Goal: Task Accomplishment & Management: Complete application form

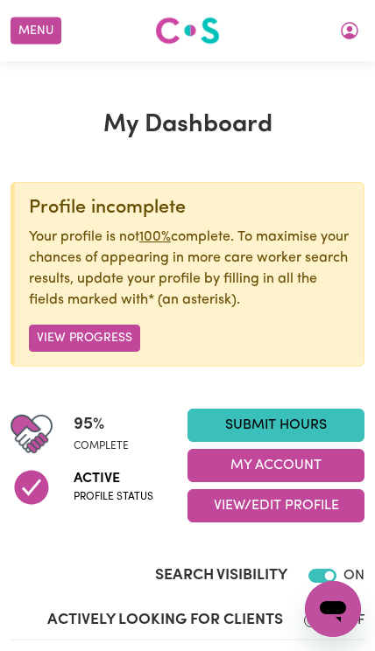
click at [296, 428] on link "Submit Hours" at bounding box center [275, 425] width 177 height 33
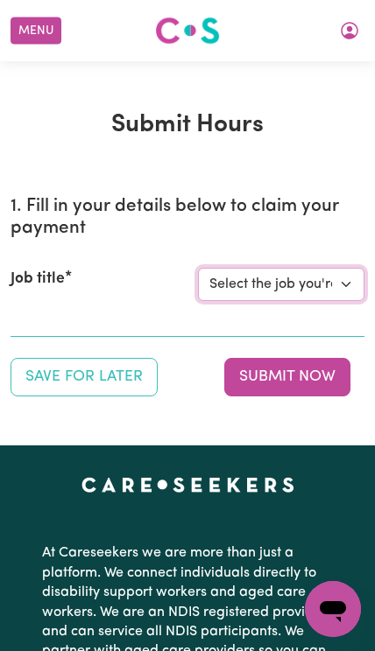
click at [286, 283] on select "Select the job you're submitting hours for... [[PERSON_NAME] (Han) Vu - NDIS Nu…" at bounding box center [281, 284] width 166 height 33
select select "2686"
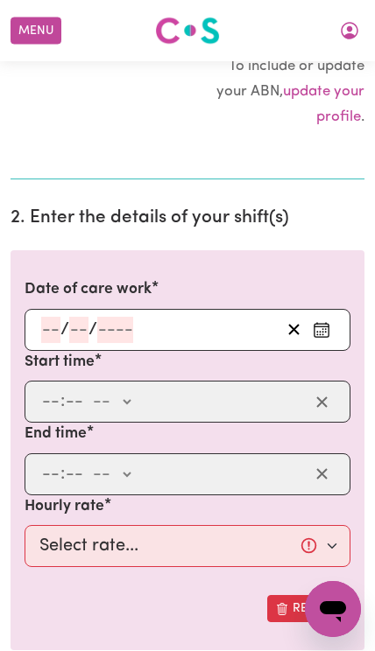
scroll to position [392, 0]
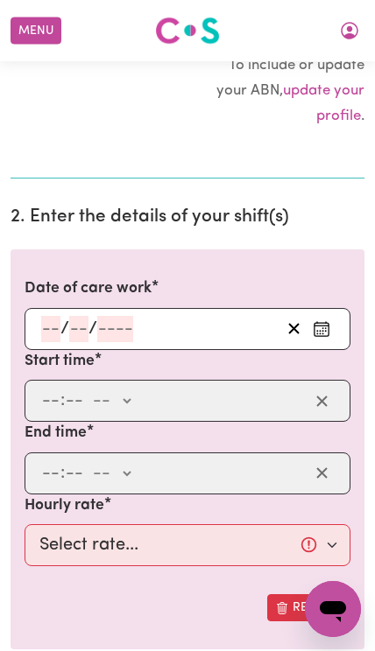
click at [55, 325] on input "number" at bounding box center [50, 329] width 19 height 26
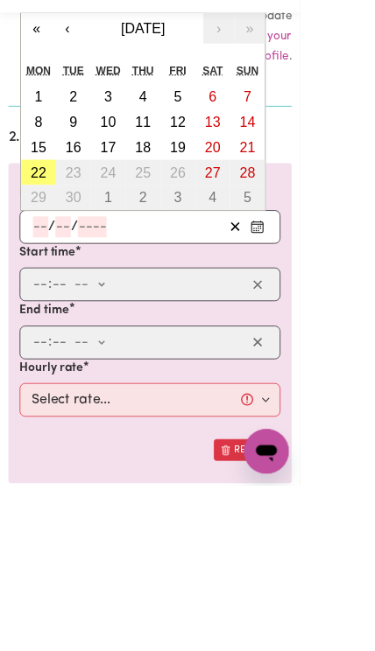
click at [226, 157] on abbr "5" at bounding box center [222, 166] width 10 height 19
type input "[DATE]"
type input "5"
type input "9"
type input "2025"
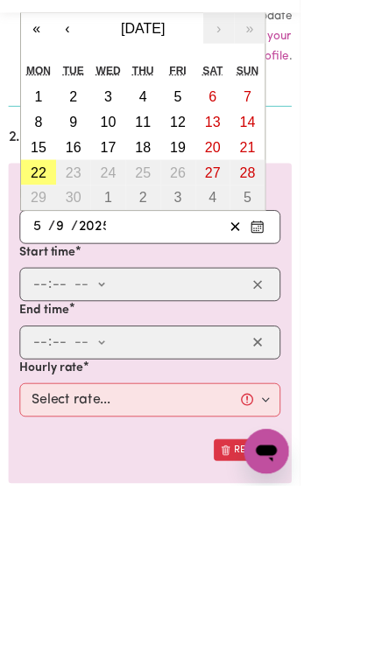
scroll to position [437, 0]
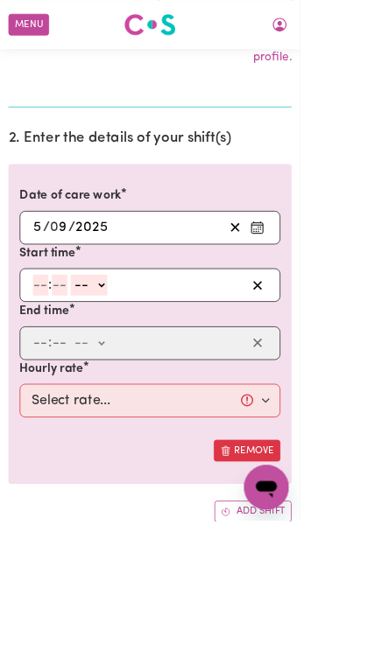
click at [54, 360] on input "number" at bounding box center [50, 356] width 19 height 26
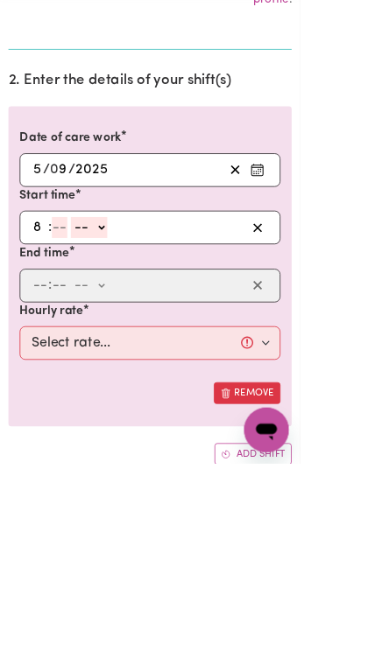
type input "8"
type input "9"
type input "0"
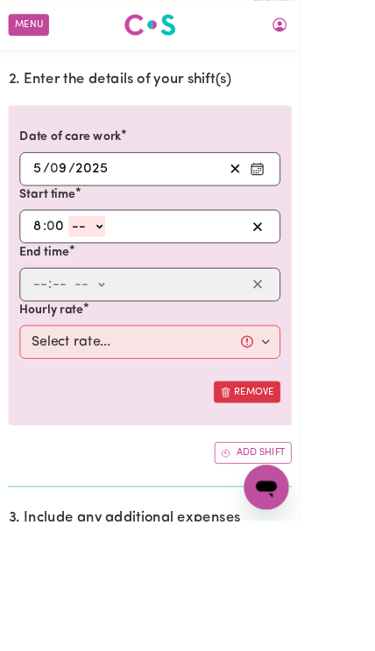
click at [41, 362] on div ": -- am pm" at bounding box center [173, 356] width 269 height 26
click at [60, 354] on span ":" at bounding box center [62, 356] width 4 height 19
click at [131, 277] on select "-- am pm" at bounding box center [109, 283] width 46 height 26
select select "am"
type input "08:00"
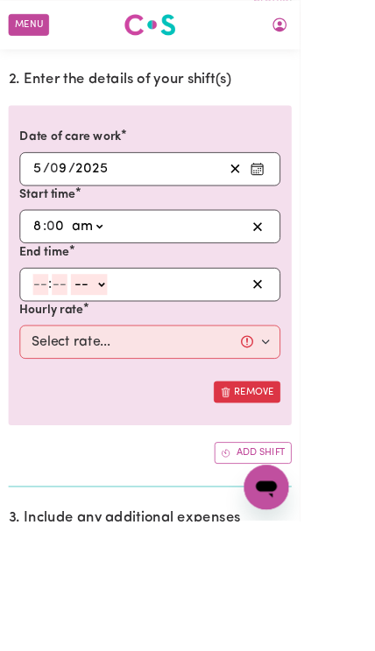
click at [52, 351] on input "number" at bounding box center [50, 356] width 19 height 26
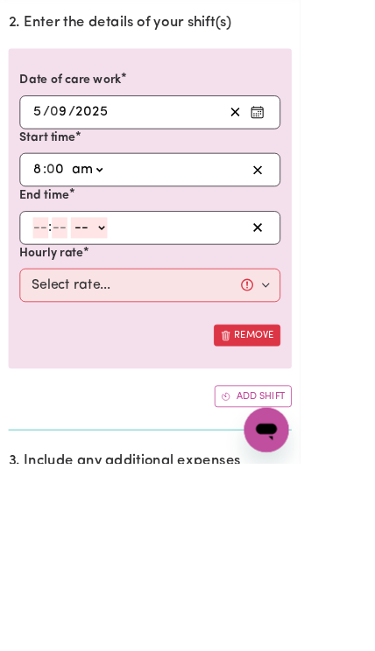
type input "6"
type input "0"
click at [131, 344] on select "-- am pm" at bounding box center [109, 357] width 46 height 26
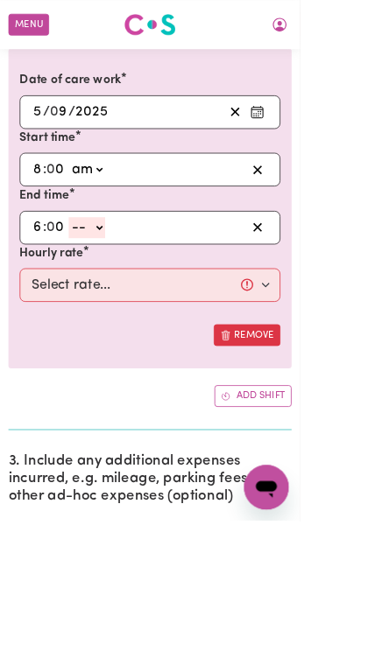
select select "pm"
type input "18:00"
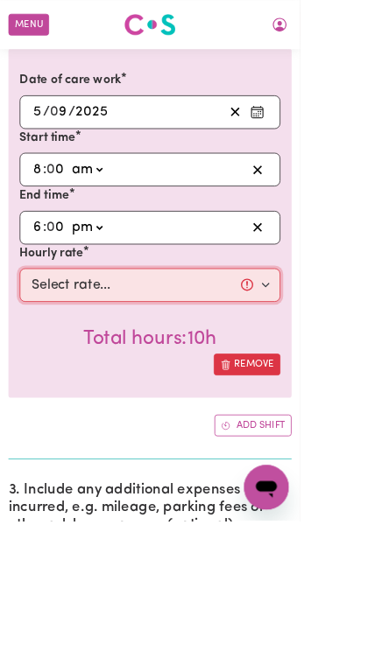
click at [105, 354] on select "Select rate... $50.05 (Weekday) $72.90 ([DATE]) $90.04 ([DATE]) $90.04 (Public …" at bounding box center [188, 356] width 326 height 42
select select "50.05-Weekday"
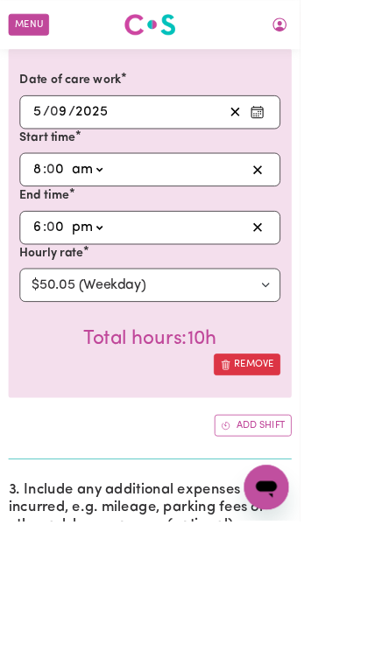
click at [332, 518] on button "Add shift" at bounding box center [316, 531] width 96 height 27
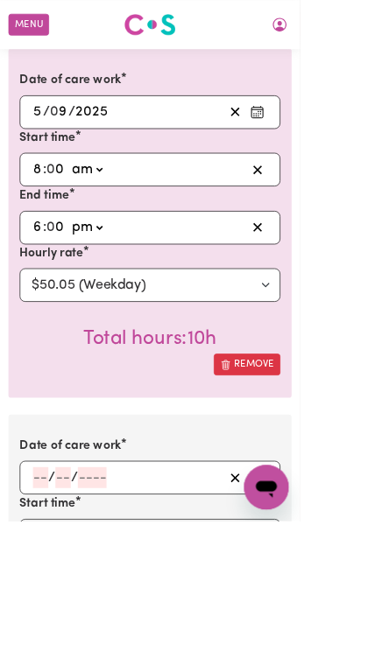
click at [59, 592] on input "number" at bounding box center [50, 597] width 19 height 26
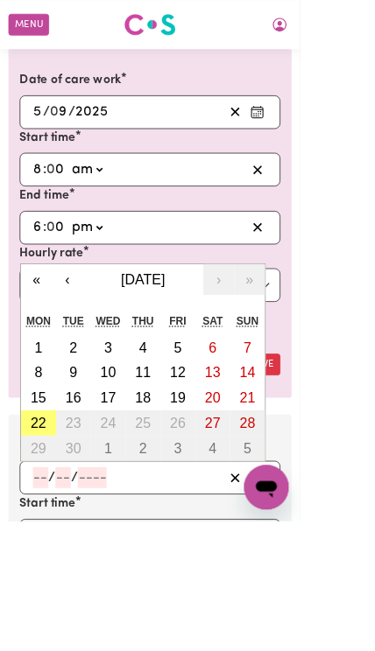
scroll to position [580, 0]
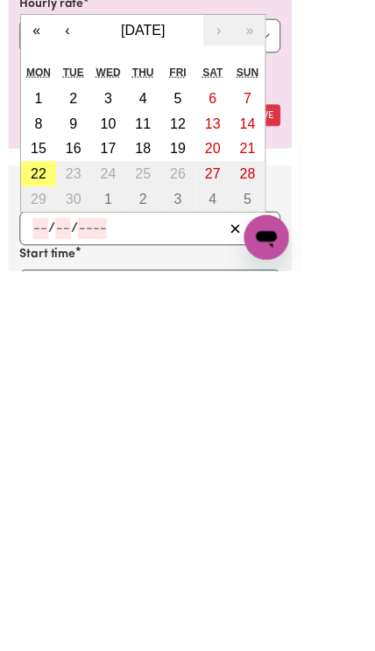
click at [228, 457] on abbr "12" at bounding box center [222, 466] width 19 height 19
type input "[DATE]"
type input "12"
type input "9"
type input "2025"
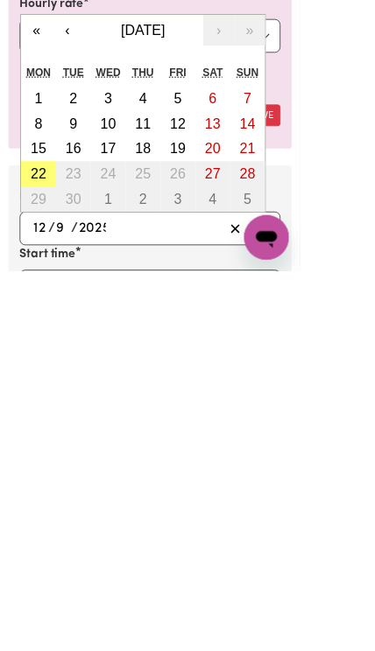
scroll to position [893, 0]
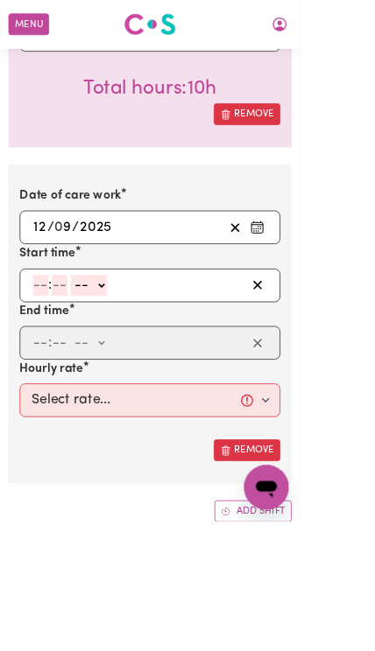
click at [48, 350] on input "number" at bounding box center [50, 357] width 19 height 26
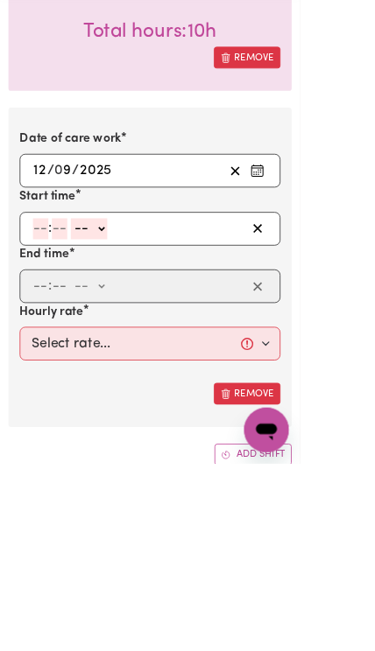
type input "8"
type input "0"
click at [130, 345] on select "-- am pm" at bounding box center [109, 358] width 46 height 26
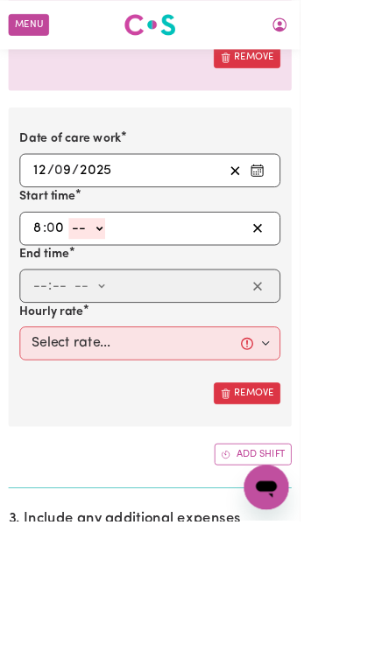
select select "am"
type input "08:00"
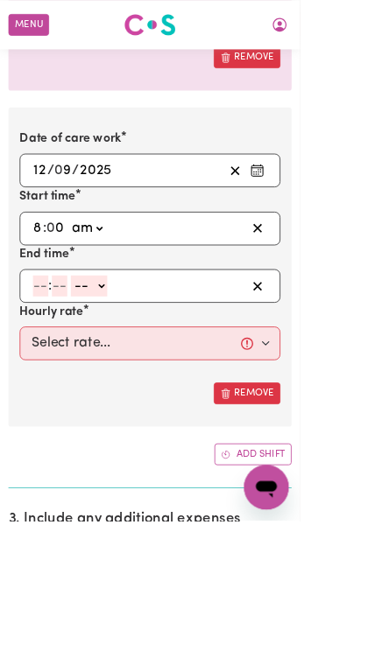
click at [53, 344] on input "number" at bounding box center [50, 357] width 19 height 26
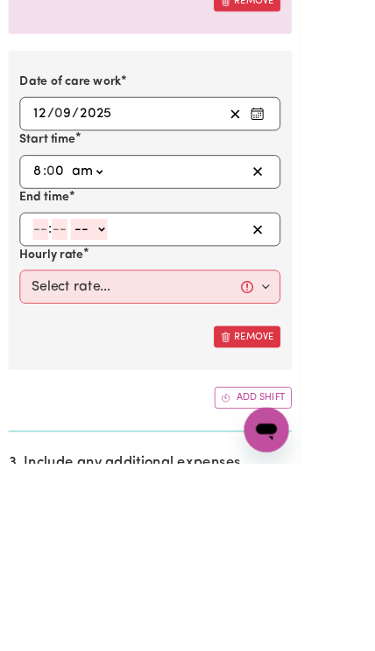
type input "6"
type input "0"
click at [131, 345] on select "-- am pm" at bounding box center [109, 358] width 46 height 26
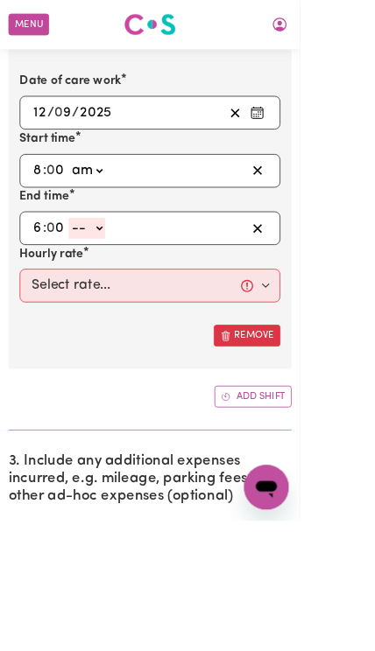
select select "pm"
type input "18:00"
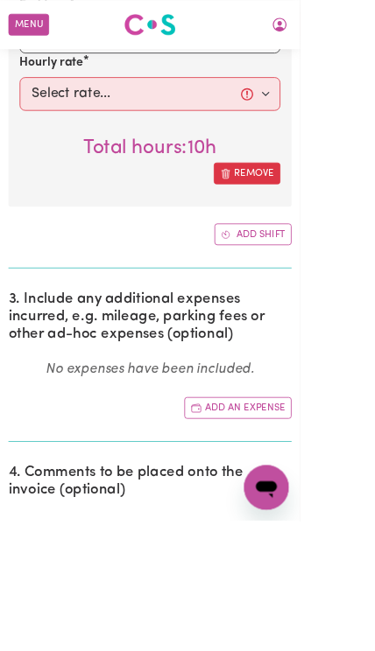
scroll to position [1277, 0]
click at [333, 291] on button "Add shift" at bounding box center [316, 292] width 96 height 27
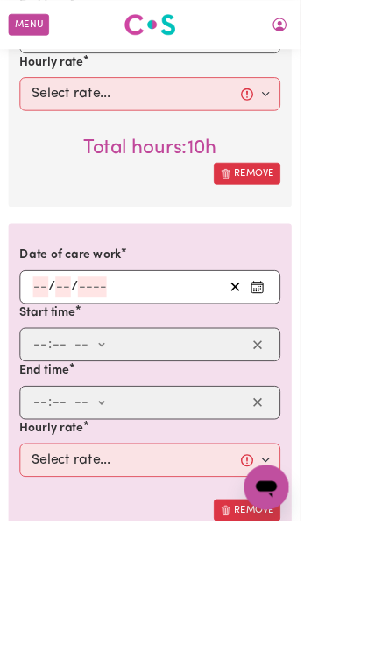
click at [59, 353] on input "number" at bounding box center [50, 359] width 19 height 26
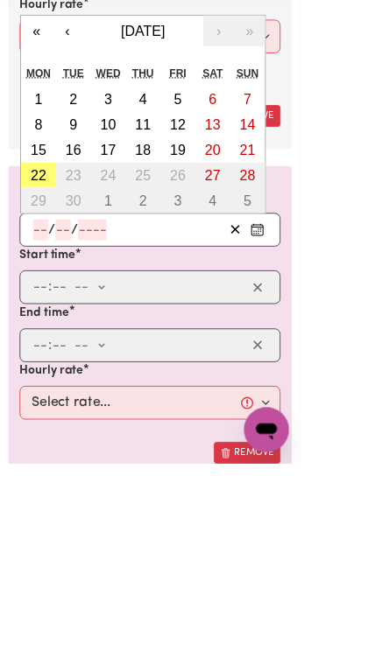
click at [229, 249] on abbr "19" at bounding box center [222, 258] width 19 height 19
type input "[DATE]"
type input "19"
type input "9"
type input "2025"
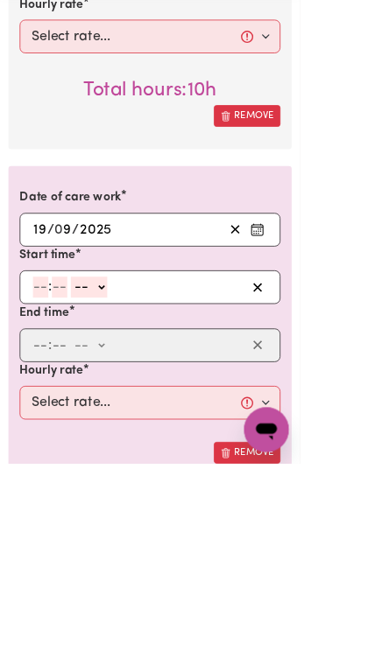
scroll to position [1349, 0]
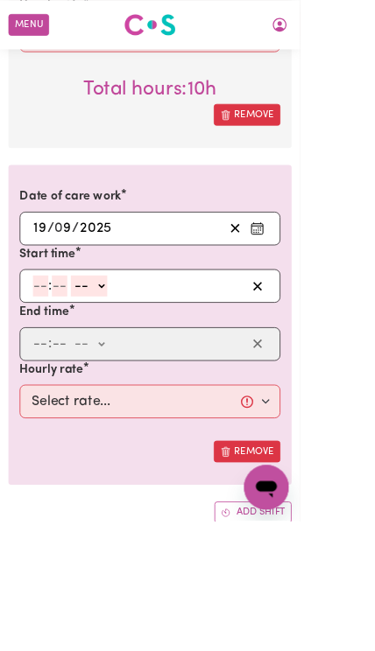
click at [46, 345] on input "number" at bounding box center [50, 358] width 19 height 26
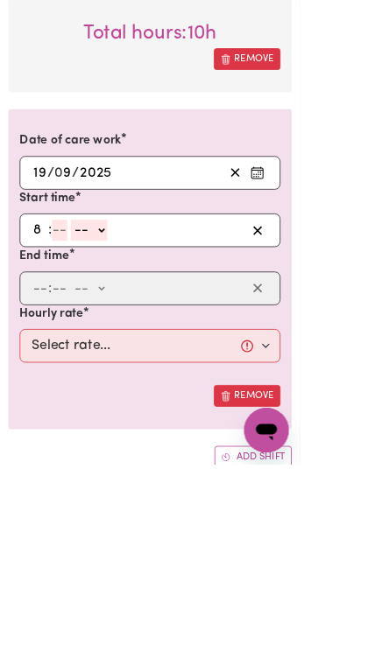
type input "8"
type input "0"
click at [125, 346] on select "-- am pm" at bounding box center [109, 359] width 46 height 26
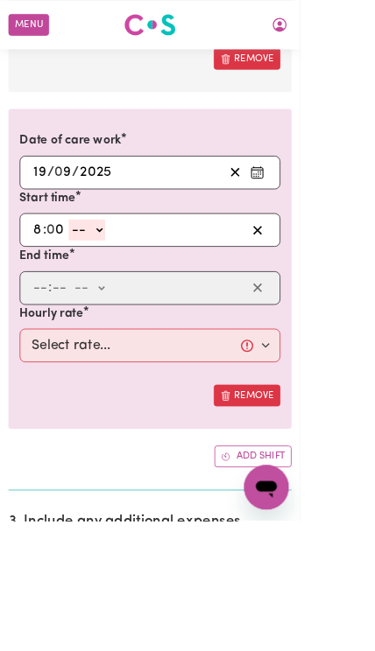
select select "am"
type input "08:00"
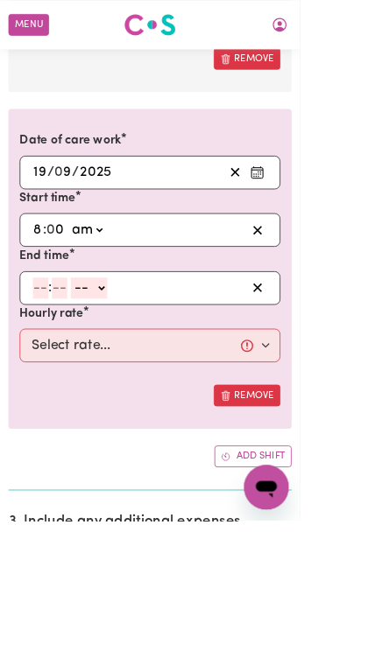
click at [57, 355] on input "number" at bounding box center [50, 360] width 19 height 26
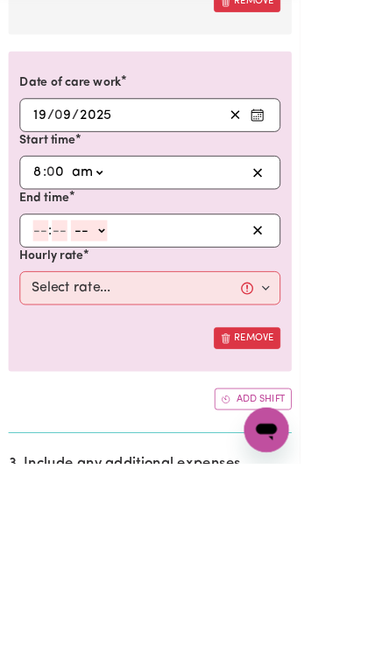
type input "6"
type input "0"
click at [131, 347] on select "-- am pm" at bounding box center [109, 360] width 46 height 26
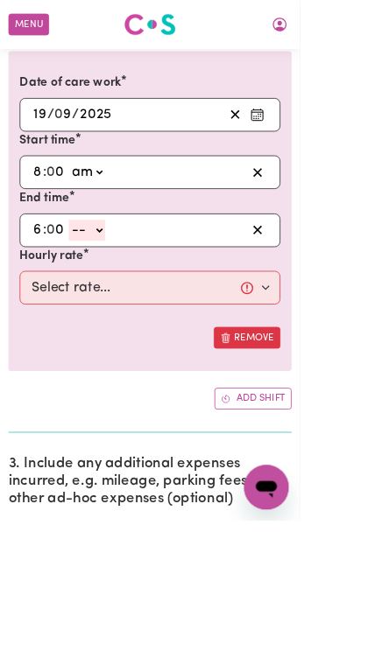
select select "pm"
type input "18:00"
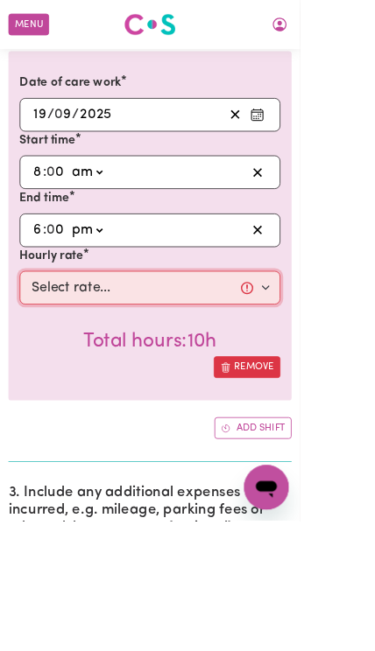
click at [98, 339] on select "Select rate... $50.05 (Weekday) $72.90 ([DATE]) $90.04 ([DATE]) $90.04 (Public …" at bounding box center [188, 360] width 326 height 42
select select "50.05-Weekday"
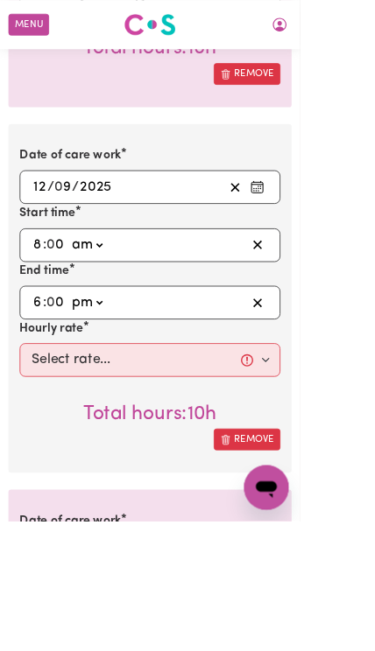
scroll to position [942, 0]
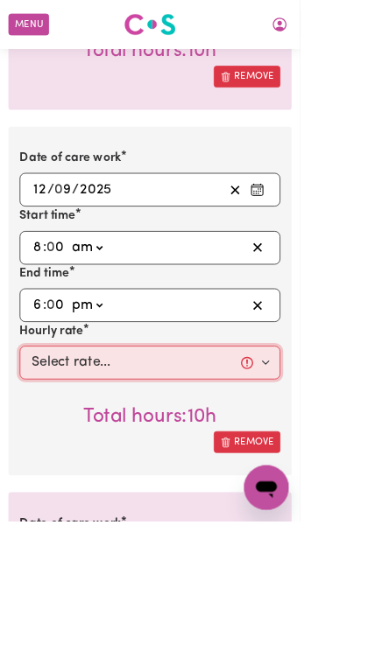
click at [306, 450] on select "Select rate... $50.05 (Weekday) $72.90 ([DATE]) $90.04 ([DATE]) $90.04 (Public …" at bounding box center [188, 452] width 326 height 42
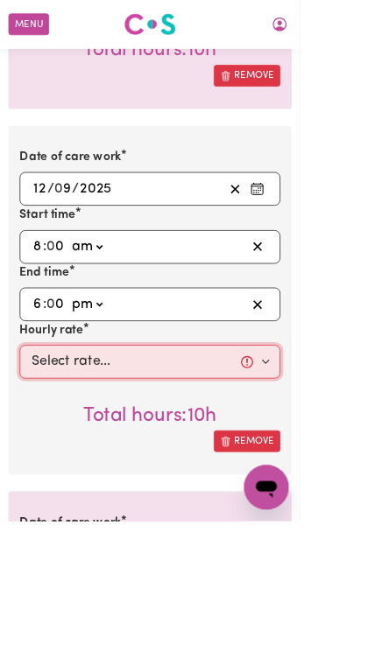
select select "50.05-Weekday"
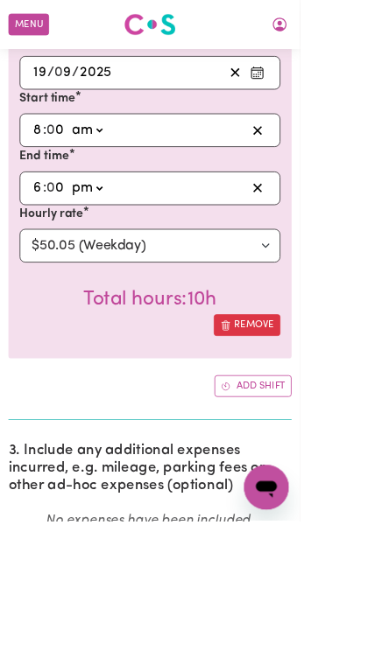
scroll to position [1544, 0]
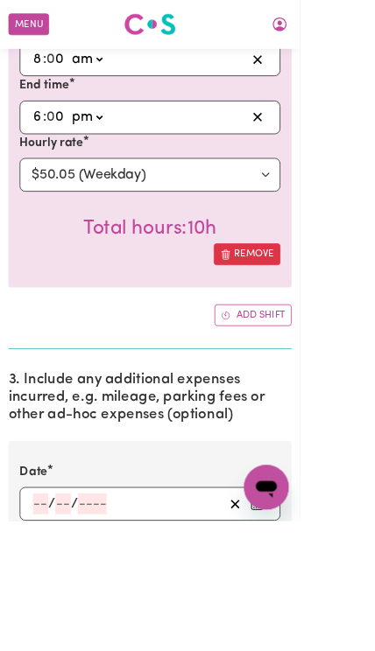
click at [48, 623] on input "number" at bounding box center [50, 630] width 19 height 26
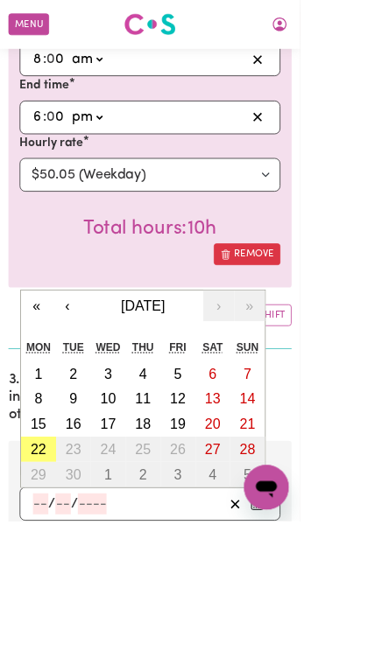
scroll to position [1633, 0]
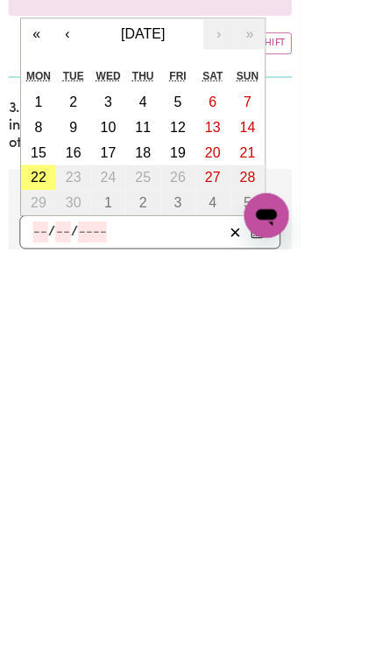
click at [228, 452] on button "5" at bounding box center [222, 468] width 44 height 32
type input "[DATE]"
type input "5"
type input "9"
type input "2025"
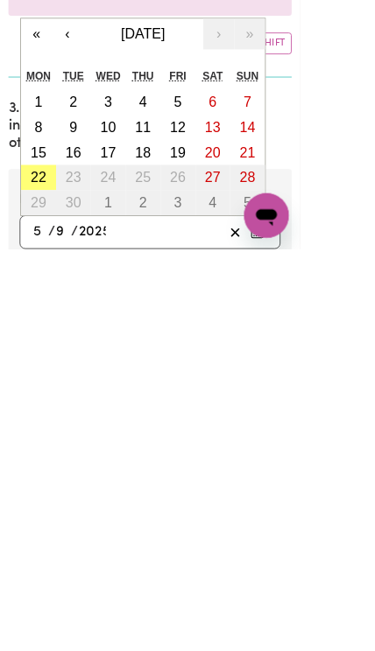
scroll to position [1972, 0]
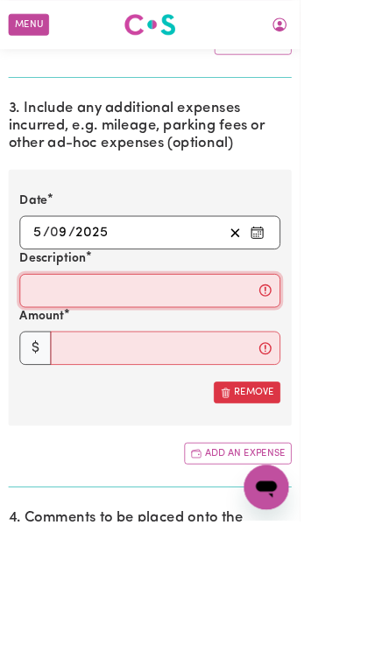
click at [60, 352] on input "Description" at bounding box center [188, 363] width 326 height 42
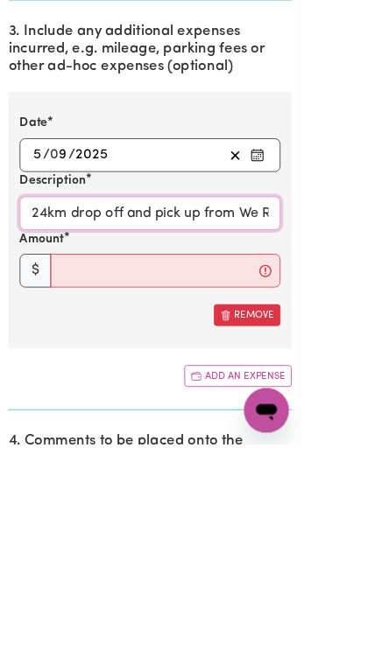
type input "24km drop off and pick up from We Rock The Spectrum"
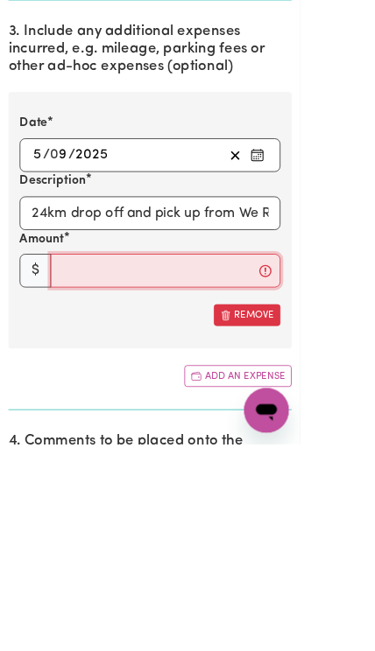
click at [97, 414] on input "Amount" at bounding box center [206, 435] width 287 height 42
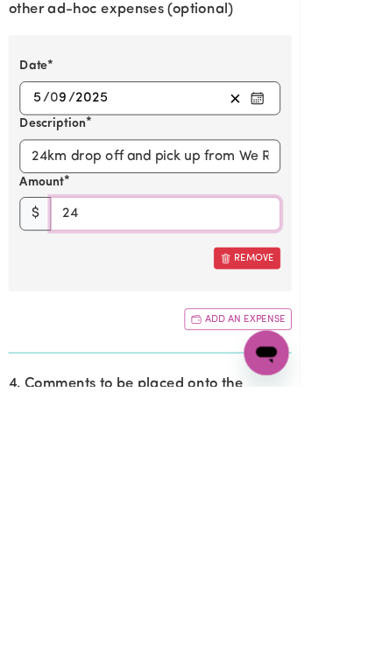
type input "24"
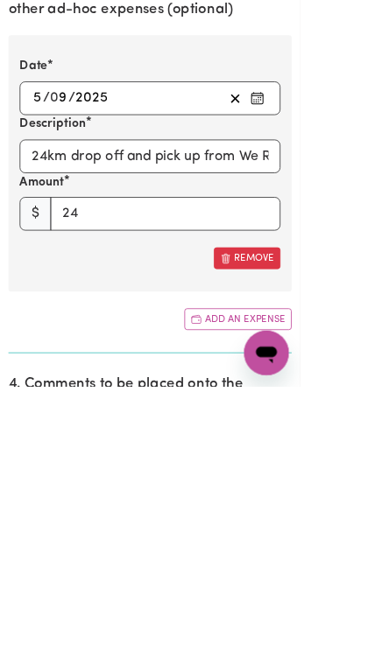
click at [329, 553] on button "Add an expense" at bounding box center [297, 566] width 134 height 27
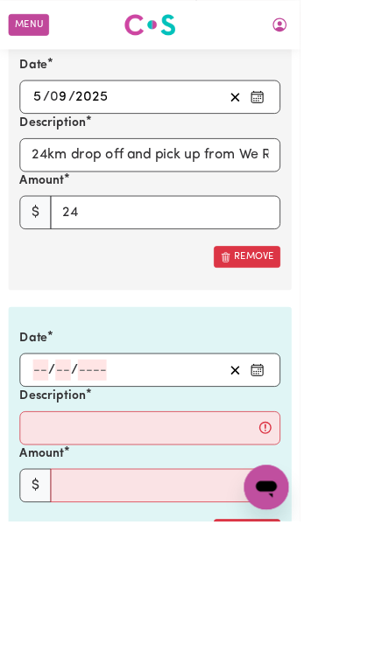
click at [48, 452] on input "number" at bounding box center [50, 463] width 19 height 26
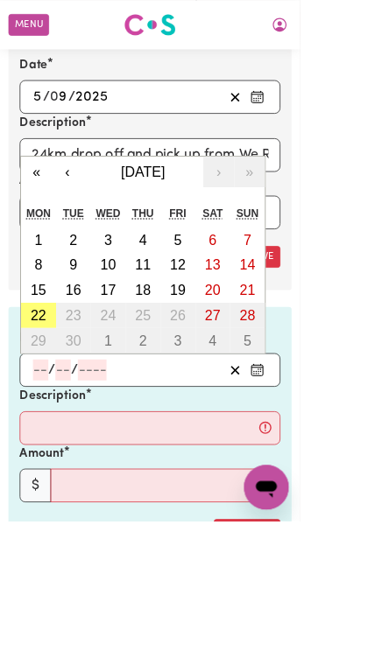
scroll to position [2140, 0]
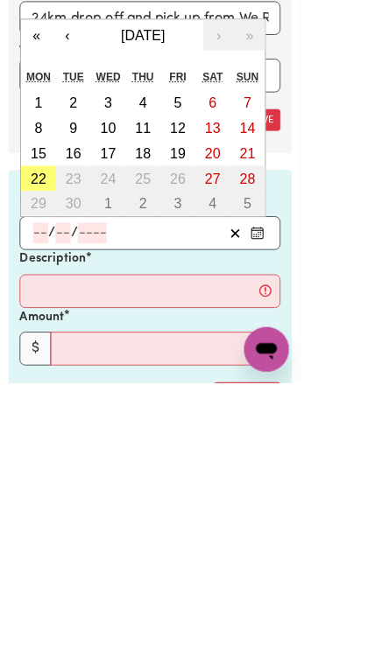
click at [232, 317] on button "12" at bounding box center [222, 333] width 44 height 32
type input "[DATE]"
type input "12"
type input "9"
type input "2025"
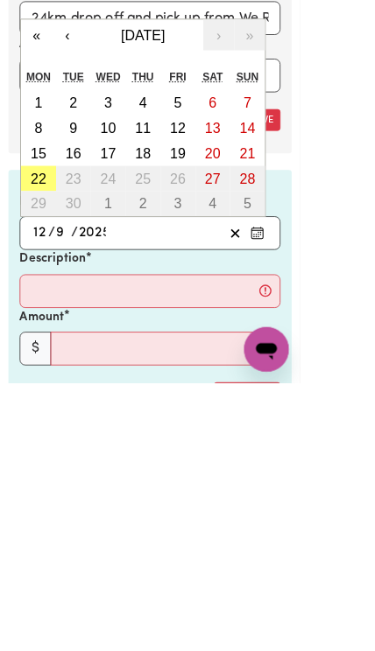
scroll to position [2314, 0]
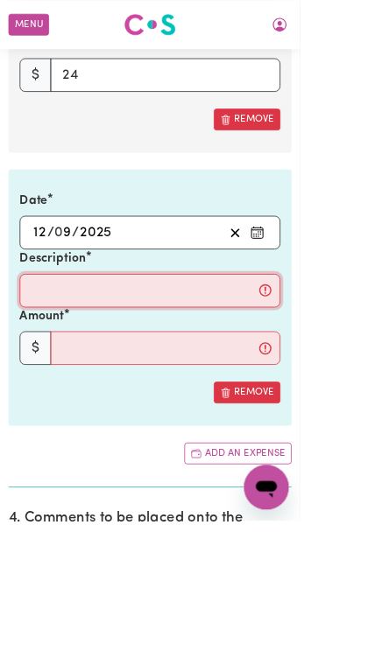
click at [83, 345] on input "Description" at bounding box center [188, 363] width 326 height 42
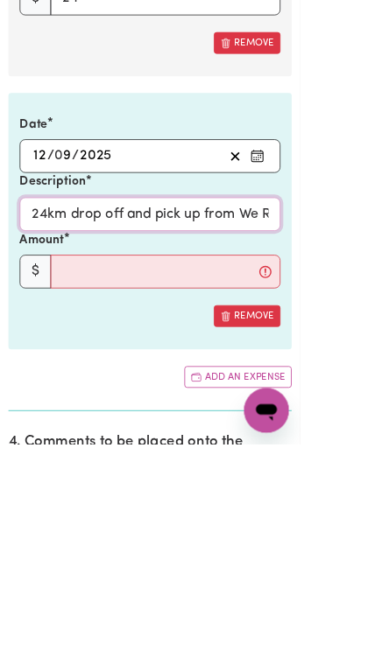
type input "24km drop off and pick up from We Rock The Spectrum"
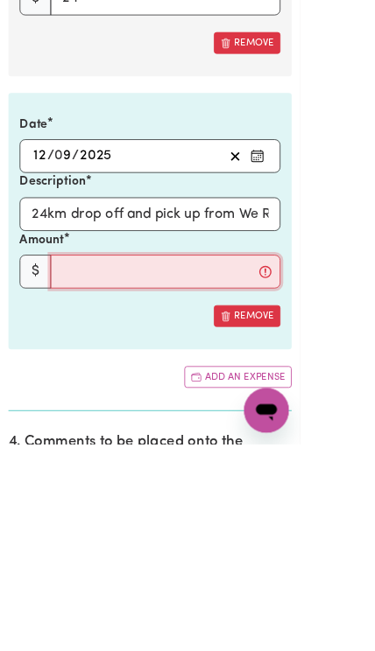
click at [86, 415] on input "Amount" at bounding box center [206, 436] width 287 height 42
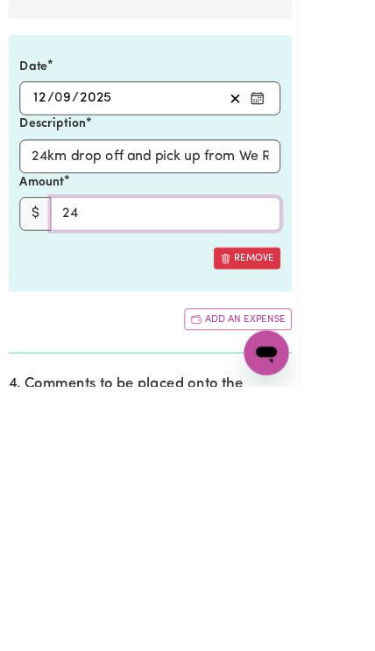
type input "24"
click at [317, 554] on button "Add an expense" at bounding box center [297, 567] width 134 height 27
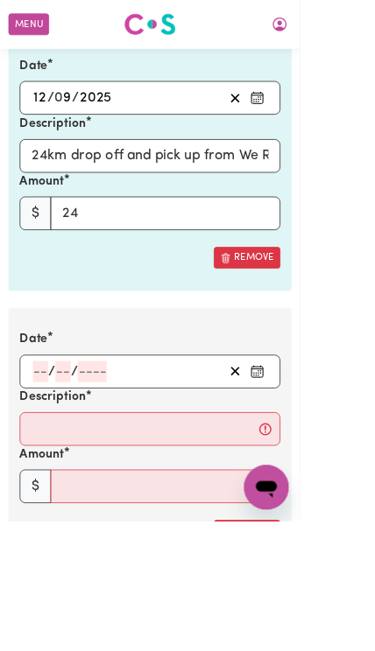
click at [52, 452] on input "number" at bounding box center [50, 465] width 19 height 26
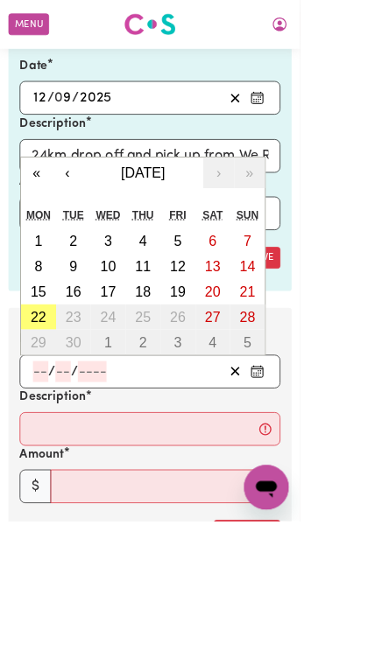
scroll to position [2481, 0]
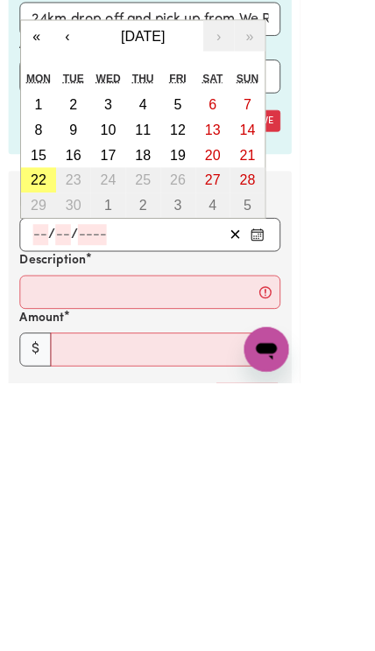
click at [226, 356] on abbr "19" at bounding box center [222, 365] width 19 height 19
type input "[DATE]"
type input "19"
type input "9"
type input "2025"
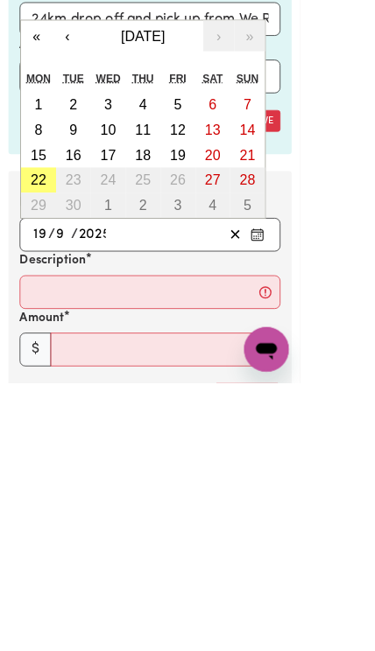
scroll to position [2654, 0]
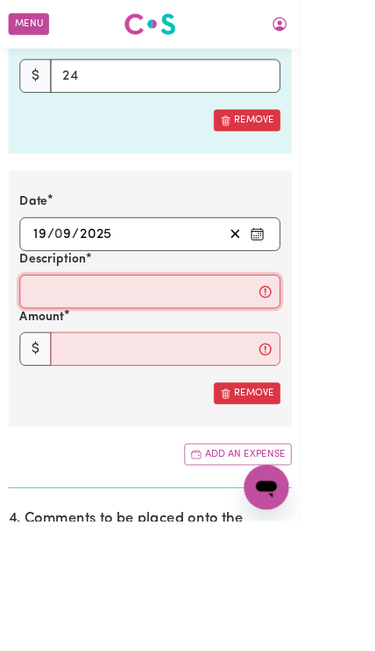
click at [63, 347] on input "Description" at bounding box center [188, 364] width 326 height 42
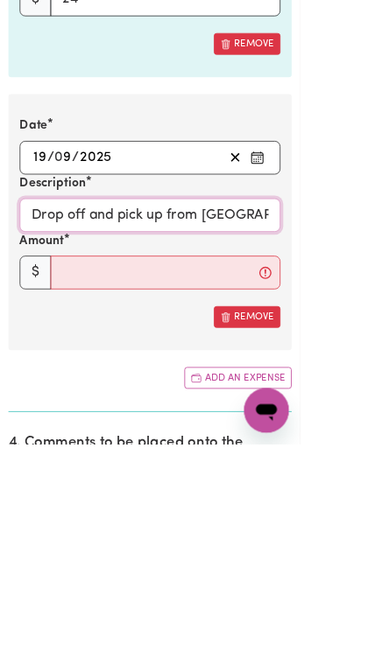
scroll to position [2749, 0]
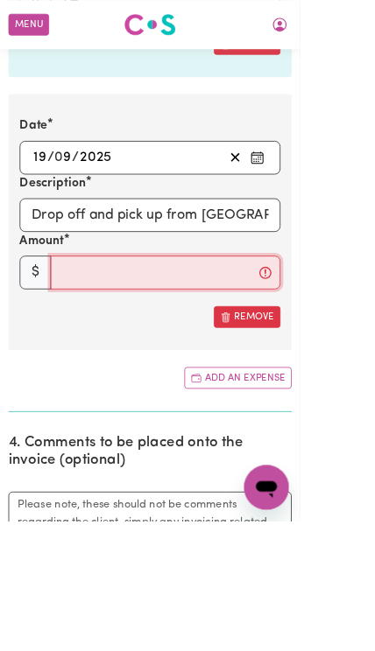
click at [98, 333] on input "Amount" at bounding box center [206, 340] width 287 height 42
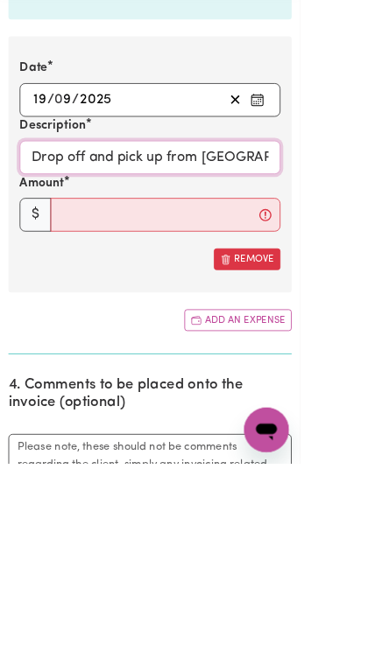
click at [42, 248] on input "Drop off and pick up from [GEOGRAPHIC_DATA]" at bounding box center [188, 269] width 326 height 42
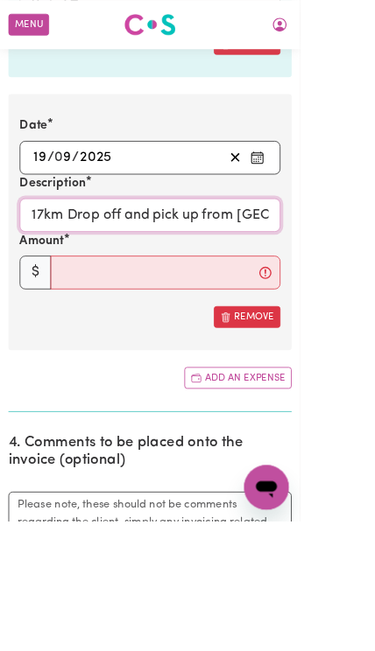
type input "17km Drop off and pick up from [GEOGRAPHIC_DATA]"
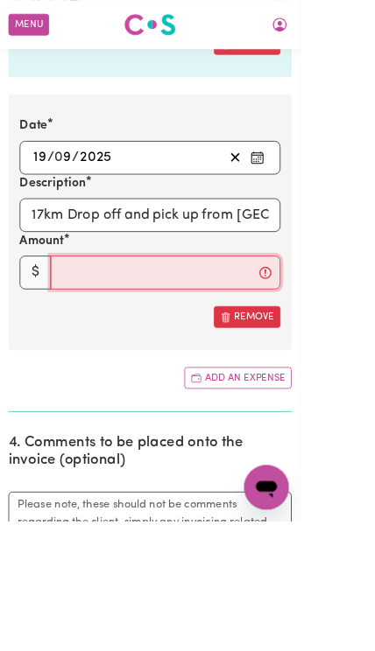
click at [95, 324] on input "Amount" at bounding box center [206, 340] width 287 height 42
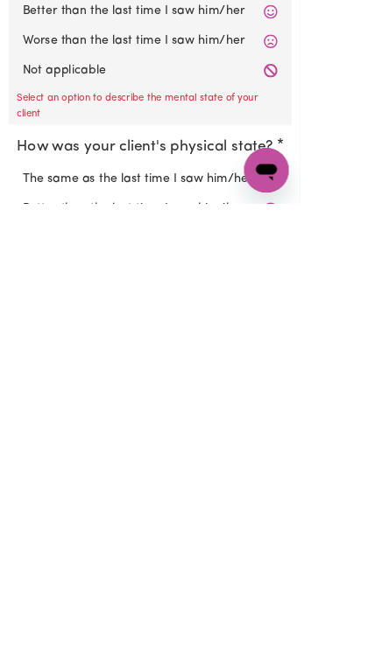
scroll to position [3287, 0]
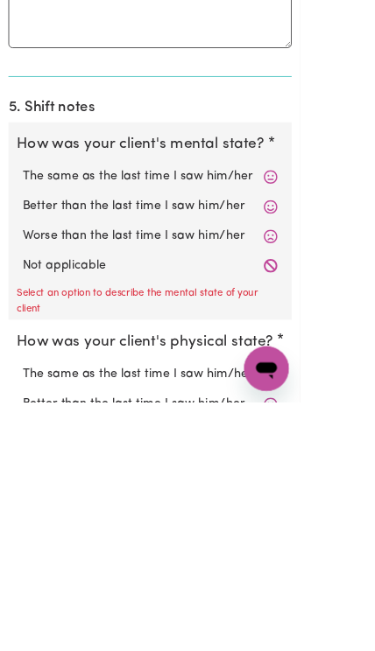
type input "17"
click at [274, 432] on label "Worse than the last time I saw him/her" at bounding box center [187, 443] width 319 height 23
click at [28, 431] on input "Worse than the last time I saw him/her" at bounding box center [27, 431] width 1 height 1
radio input "true"
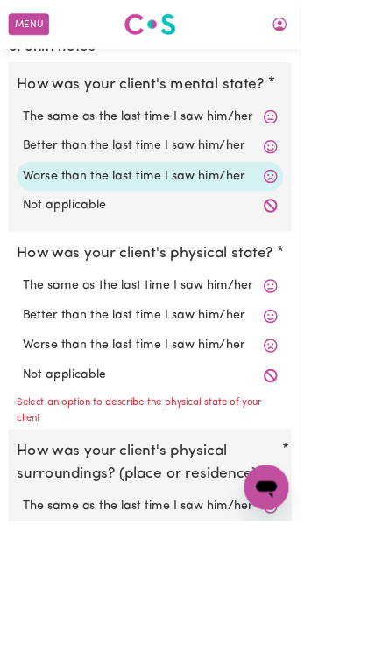
scroll to position [3510, 0]
click at [254, 347] on label "The same as the last time I saw him/her" at bounding box center [187, 358] width 319 height 23
click at [28, 346] on input "The same as the last time I saw him/her" at bounding box center [27, 346] width 1 height 1
radio input "true"
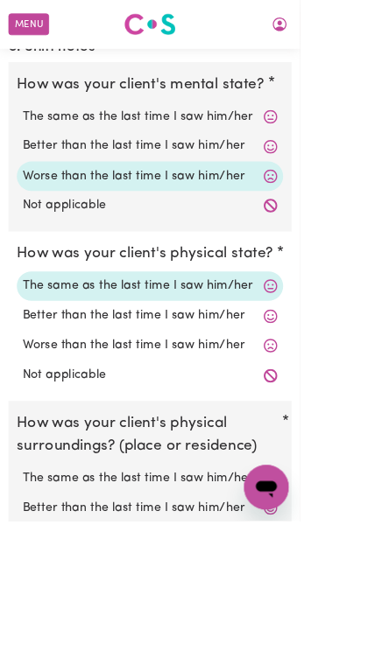
click at [255, 587] on label "The same as the last time I saw him/her" at bounding box center [187, 598] width 319 height 23
click at [28, 586] on input "The same as the last time I saw him/her" at bounding box center [27, 586] width 1 height 1
radio input "true"
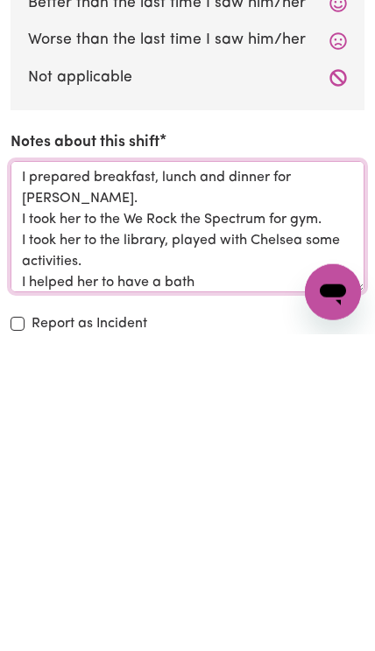
scroll to position [4142, 0]
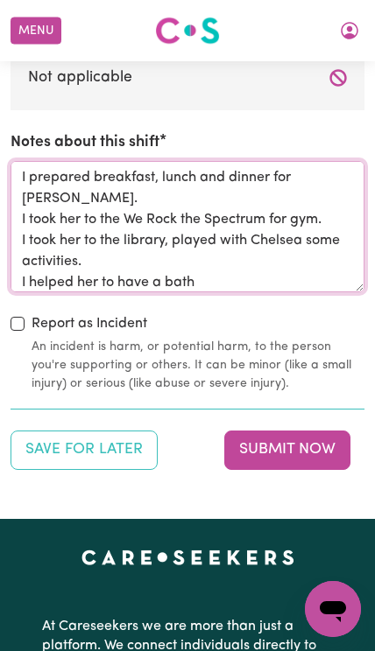
click at [158, 243] on textarea "I prepared breakfast, lunch and dinner for [PERSON_NAME]. I took her to the We …" at bounding box center [188, 226] width 354 height 131
click at [274, 249] on textarea "I prepared breakfast, lunch and dinner for [PERSON_NAME]. I took her to the We …" at bounding box center [188, 226] width 354 height 131
click at [253, 260] on textarea "I prepared breakfast, lunch and dinner for [PERSON_NAME]. I took her to the We …" at bounding box center [188, 226] width 354 height 131
click at [186, 242] on textarea "I prepared breakfast, lunch and dinner for [PERSON_NAME]. I took her to the We …" at bounding box center [188, 226] width 354 height 131
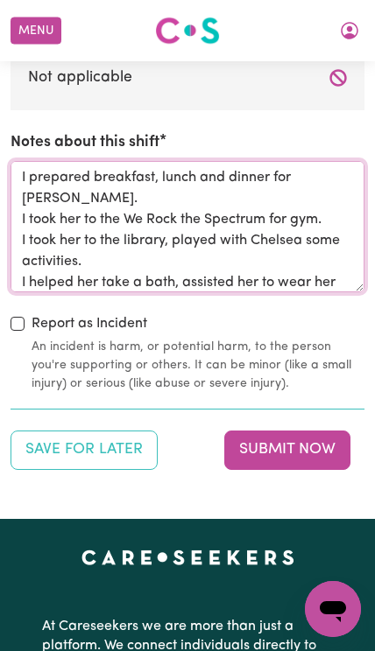
scroll to position [19, 0]
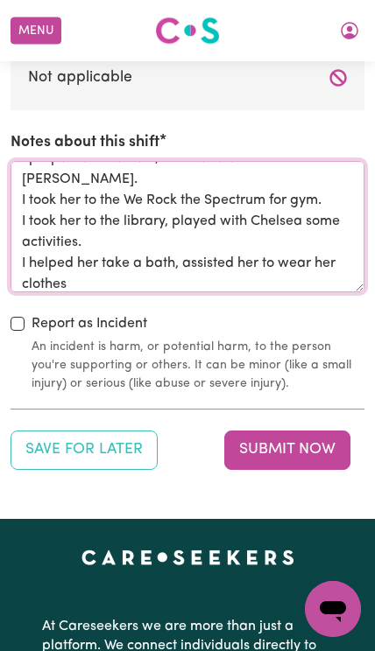
paste textarea "[PERSON_NAME] was upset in the car, she cried loudly, put her feet up on the se…"
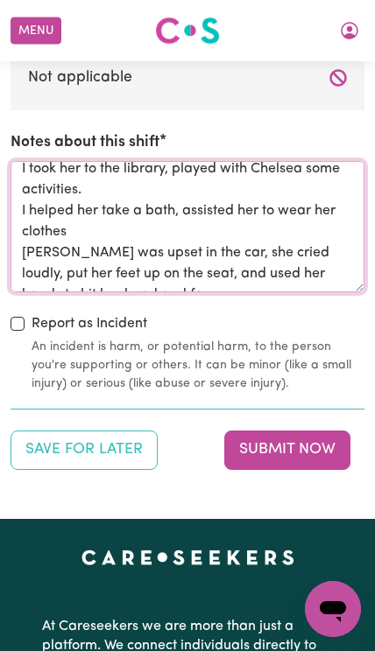
scroll to position [70, 0]
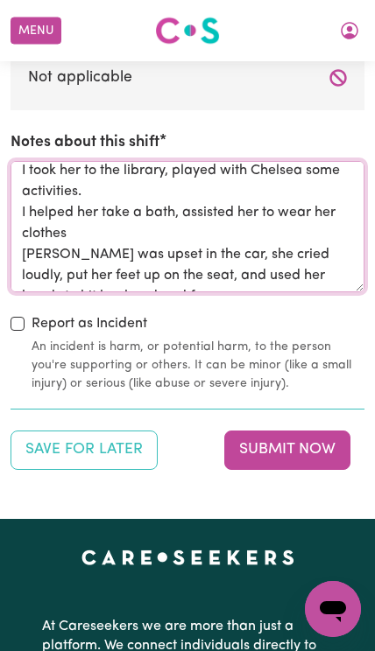
click at [86, 193] on textarea "I prepared breakfast, lunch and dinner for [PERSON_NAME]. I took her to the We …" at bounding box center [188, 226] width 354 height 131
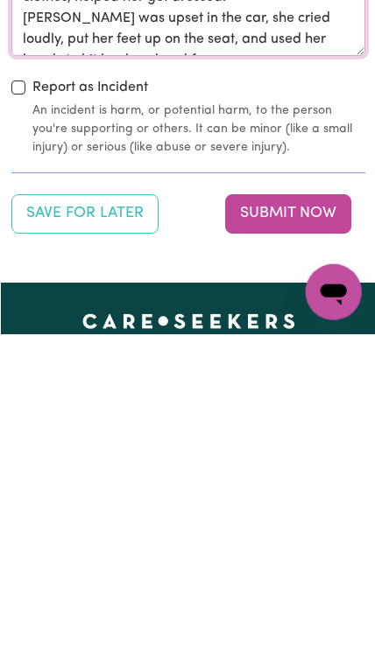
scroll to position [4091, 0]
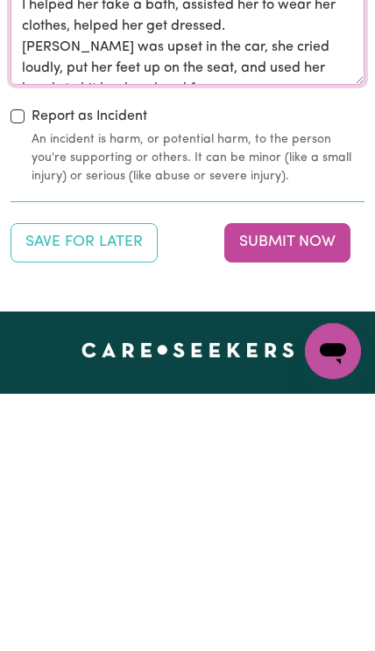
type textarea "I prepared breakfast, lunch and dinner for [PERSON_NAME]. I took her to the We …"
click at [305, 481] on button "Submit Now" at bounding box center [287, 500] width 126 height 39
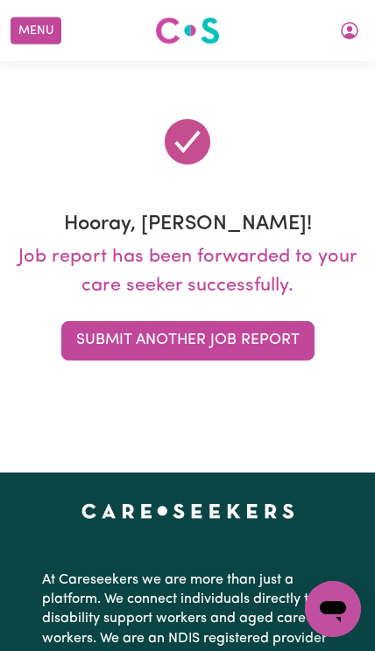
scroll to position [0, 0]
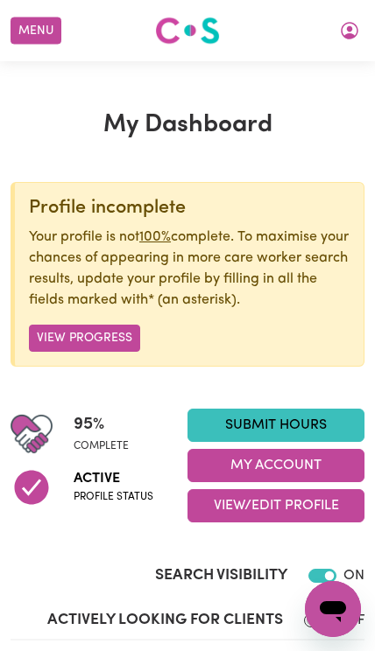
click at [277, 464] on button "My Account" at bounding box center [275, 465] width 177 height 33
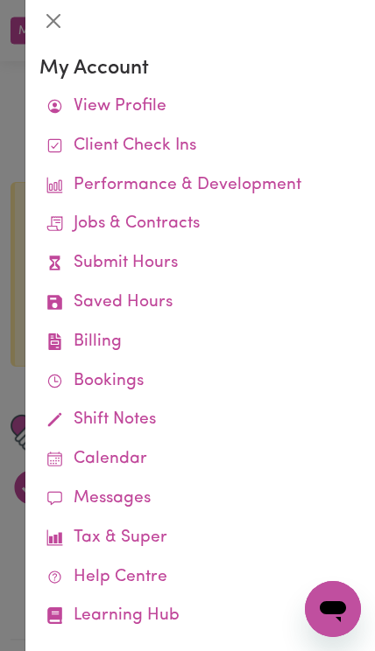
click at [0, 0] on link "Job Reports" at bounding box center [0, 0] width 0 height 0
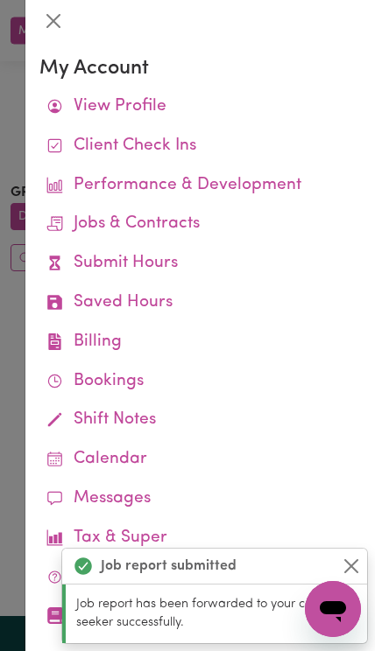
click at [40, 18] on button "Close" at bounding box center [53, 21] width 28 height 28
